Goal: Check status: Check status

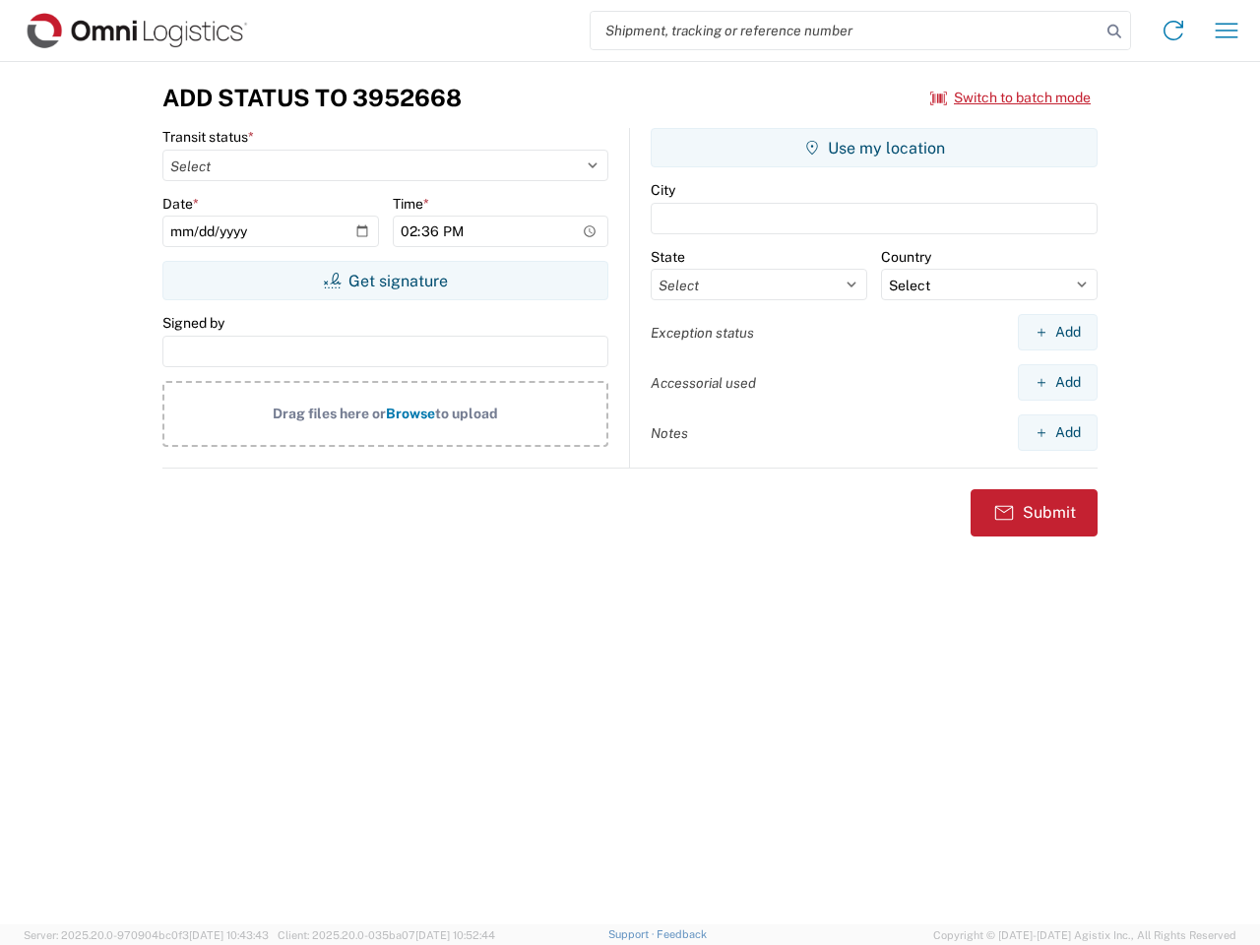
click at [846, 31] on input "search" at bounding box center [846, 30] width 510 height 37
click at [1115, 32] on icon at bounding box center [1115, 32] width 28 height 28
click at [1174, 31] on icon at bounding box center [1174, 31] width 32 height 32
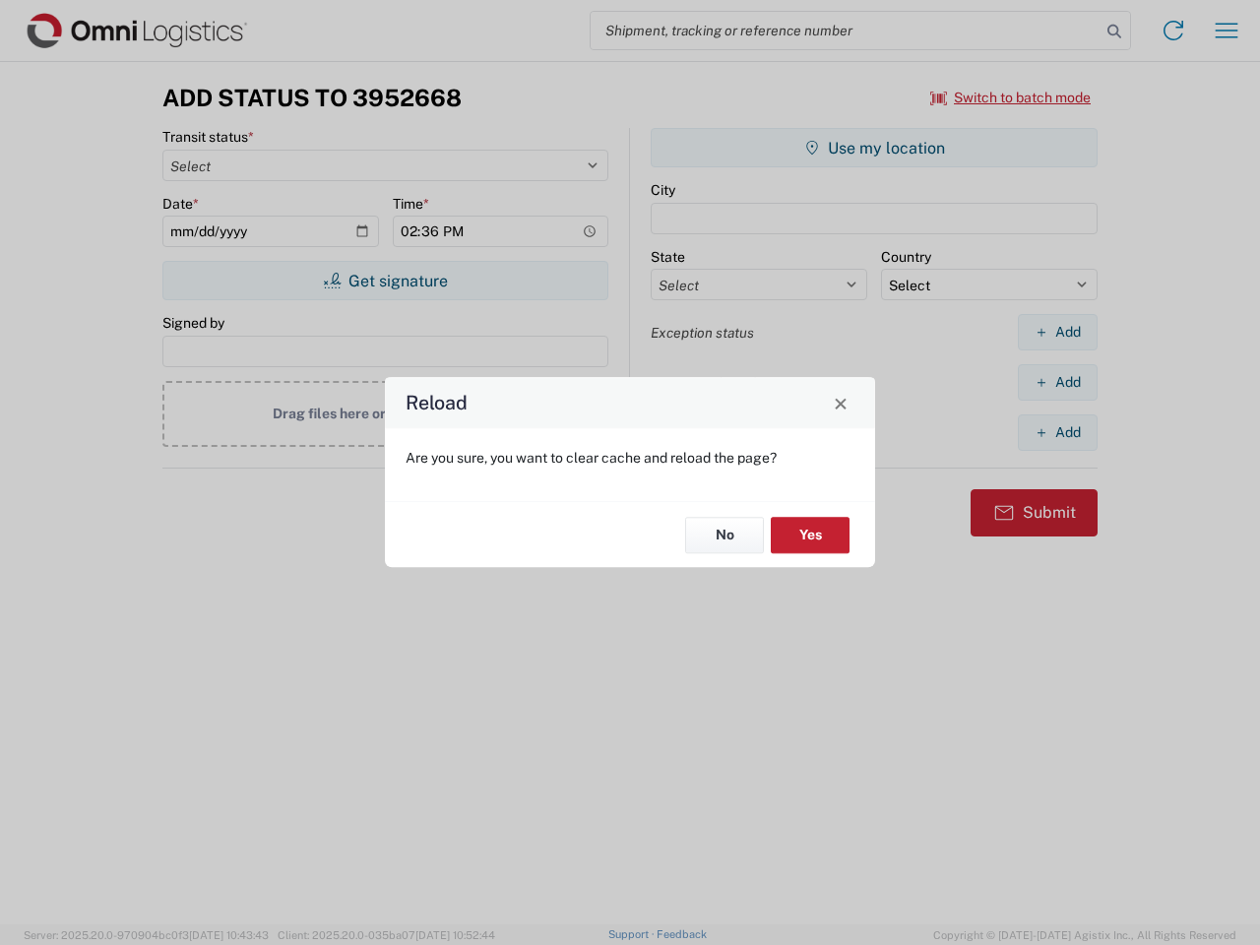
click at [1227, 31] on div "Reload Are you sure, you want to clear cache and reload the page? No Yes" at bounding box center [630, 472] width 1260 height 945
click at [1011, 97] on div "Reload Are you sure, you want to clear cache and reload the page? No Yes" at bounding box center [630, 472] width 1260 height 945
click at [385, 281] on div "Reload Are you sure, you want to clear cache and reload the page? No Yes" at bounding box center [630, 472] width 1260 height 945
click at [874, 148] on div "Reload Are you sure, you want to clear cache and reload the page? No Yes" at bounding box center [630, 472] width 1260 height 945
click at [1057, 332] on div "Reload Are you sure, you want to clear cache and reload the page? No Yes" at bounding box center [630, 472] width 1260 height 945
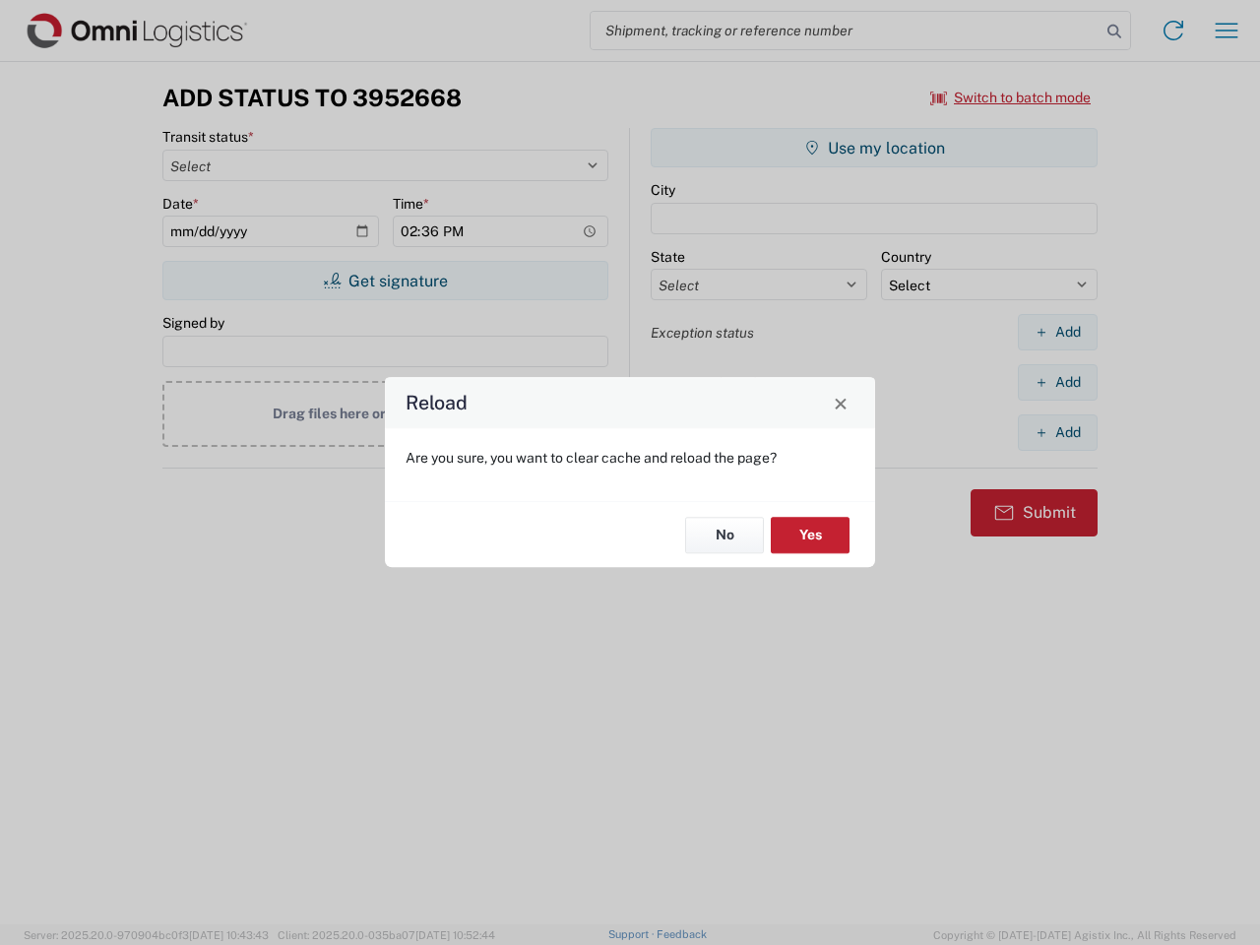
click at [1057, 382] on div "Reload Are you sure, you want to clear cache and reload the page? No Yes" at bounding box center [630, 472] width 1260 height 945
click at [1057, 432] on div "Reload Are you sure, you want to clear cache and reload the page? No Yes" at bounding box center [630, 472] width 1260 height 945
